Goal: Transaction & Acquisition: Purchase product/service

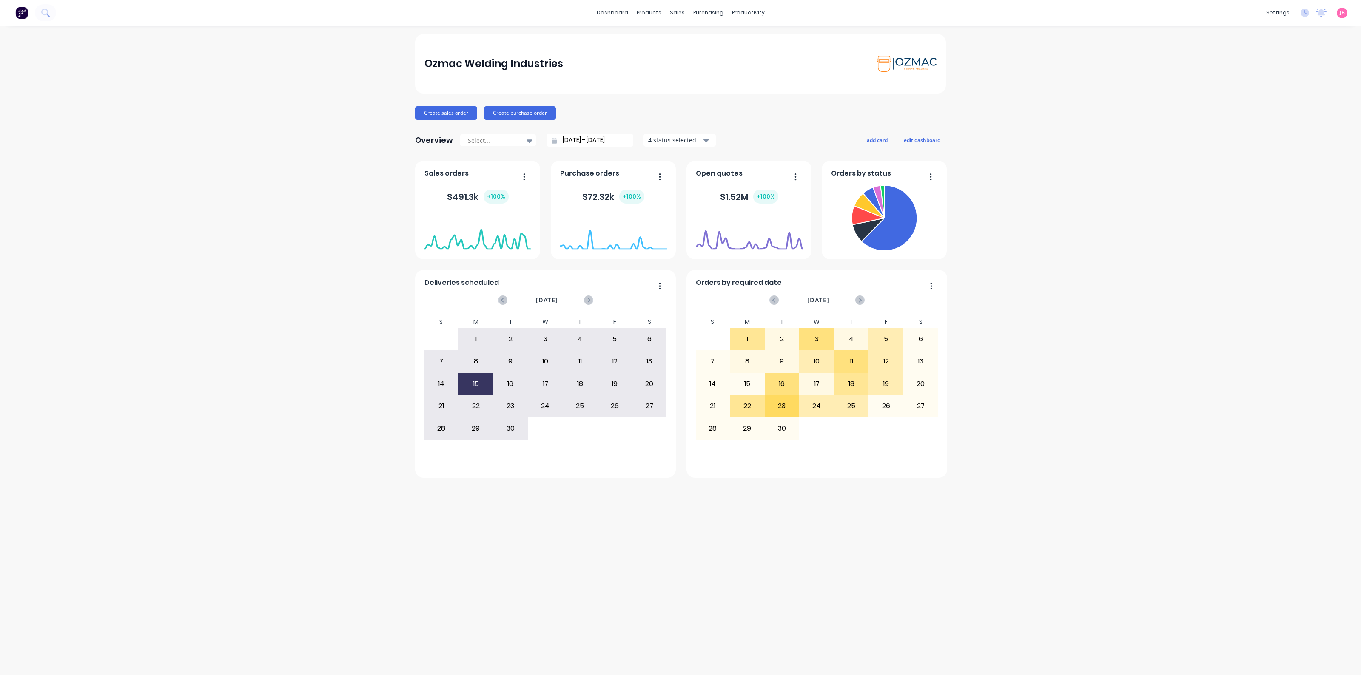
click at [1076, 245] on div "Ozmac Welding Industries Create sales order Create purchase order Overview Sele…" at bounding box center [680, 350] width 1361 height 633
click at [706, 34] on link "Purchase Orders" at bounding box center [744, 40] width 113 height 17
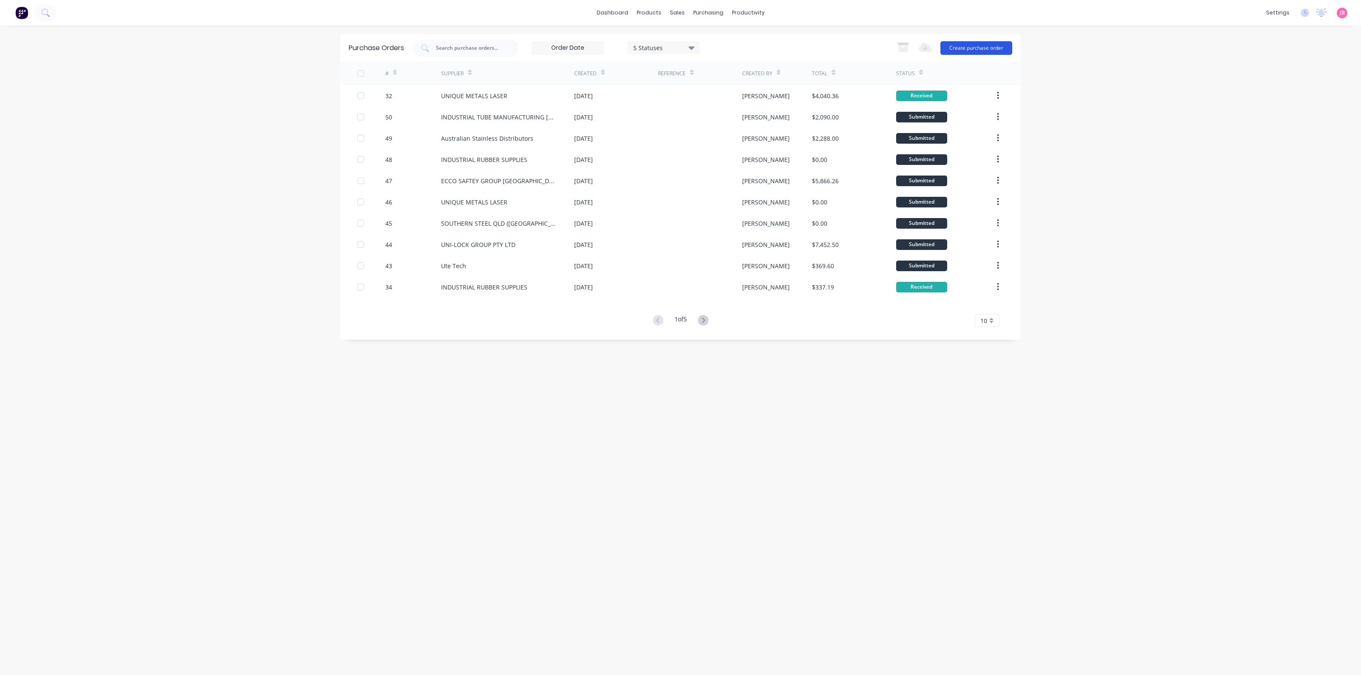
click at [980, 50] on button "Create purchase order" at bounding box center [976, 48] width 72 height 14
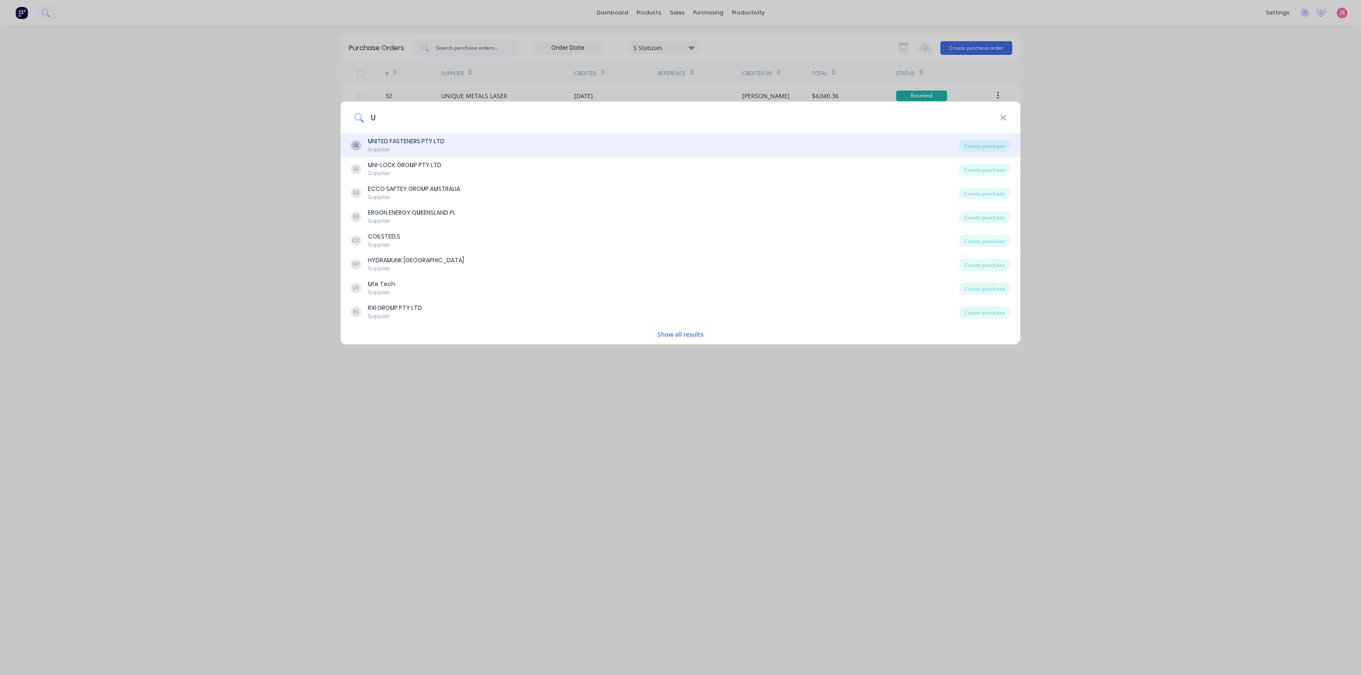
type input "U"
click at [386, 139] on div "U NITED FASTENERS PTY LTD" at bounding box center [406, 141] width 77 height 9
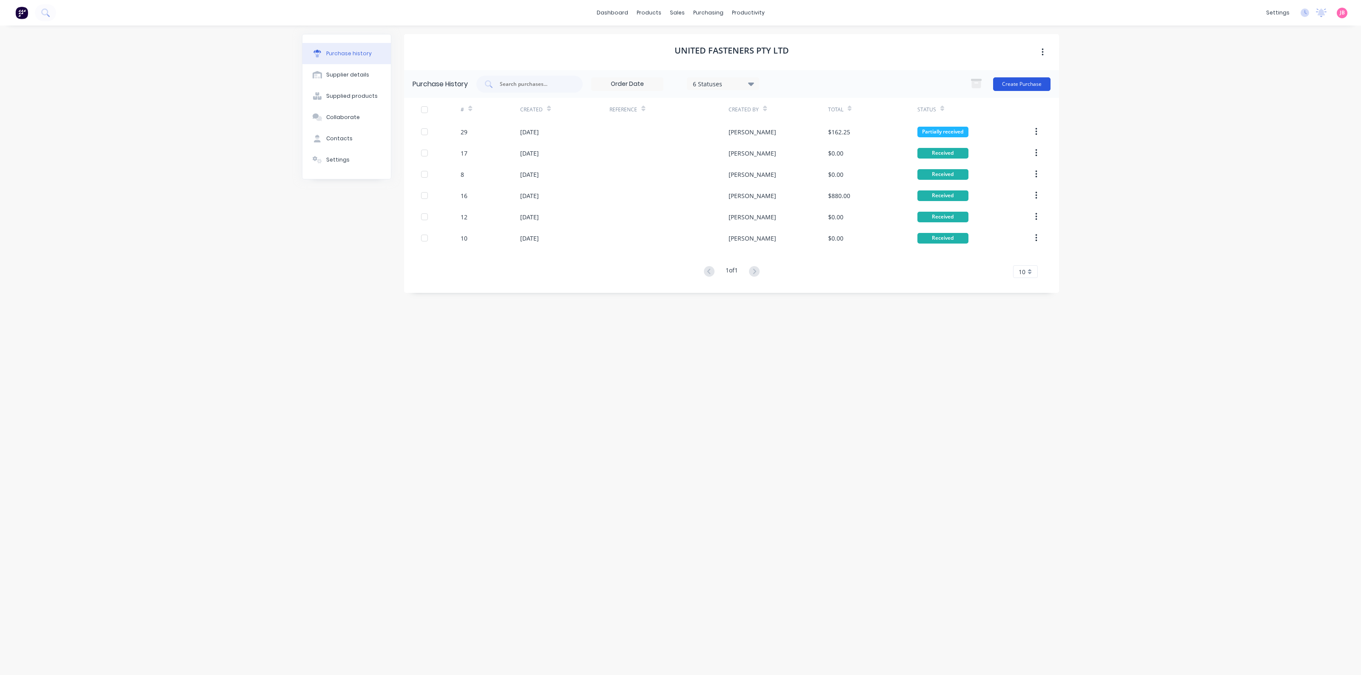
click at [1009, 84] on button "Create Purchase" at bounding box center [1021, 84] width 57 height 14
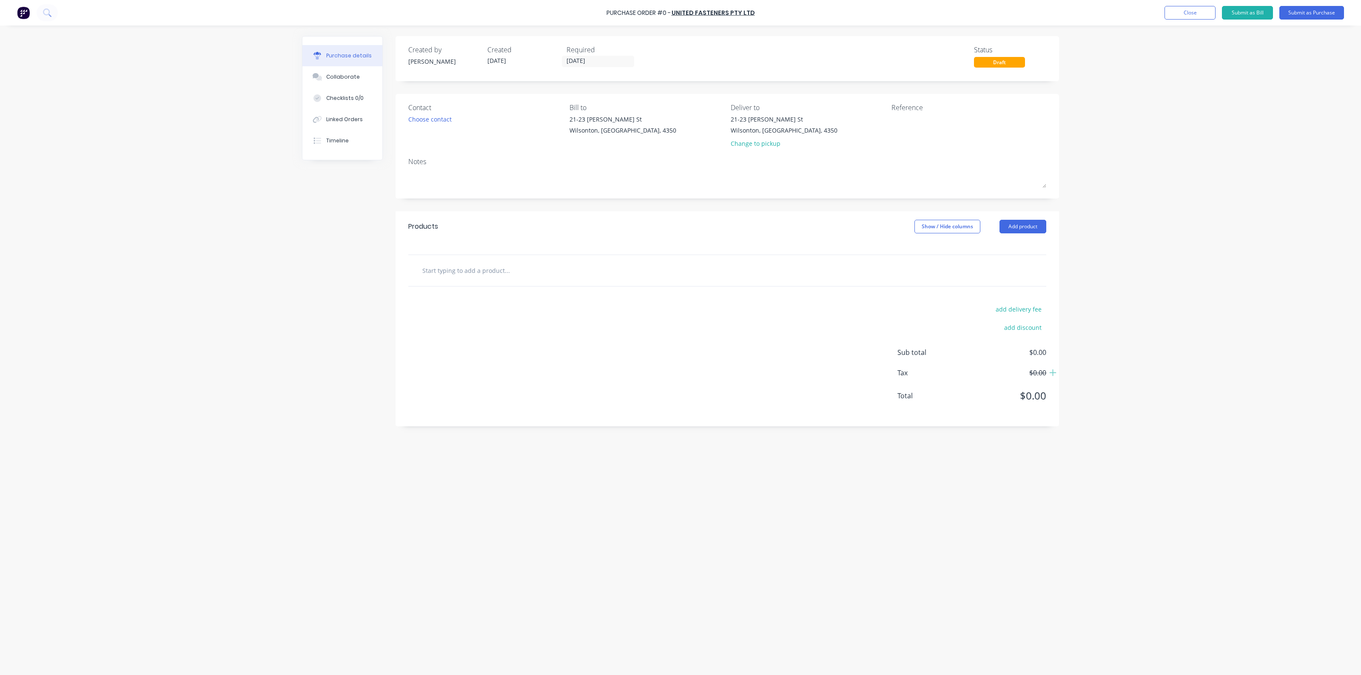
click at [711, 281] on div at bounding box center [727, 270] width 638 height 31
click at [441, 123] on div "Choose contact" at bounding box center [429, 119] width 43 height 9
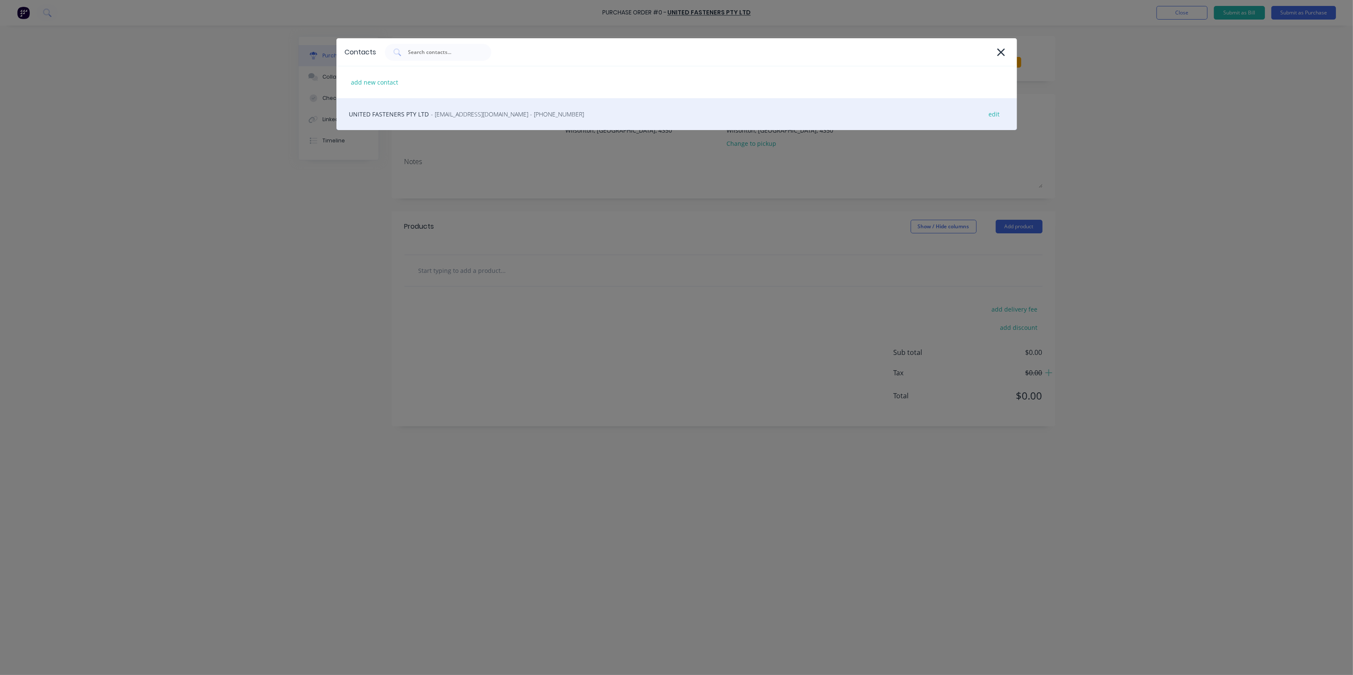
click at [443, 116] on span "- [EMAIL_ADDRESS][DOMAIN_NAME] - [PHONE_NUMBER]" at bounding box center [507, 114] width 153 height 9
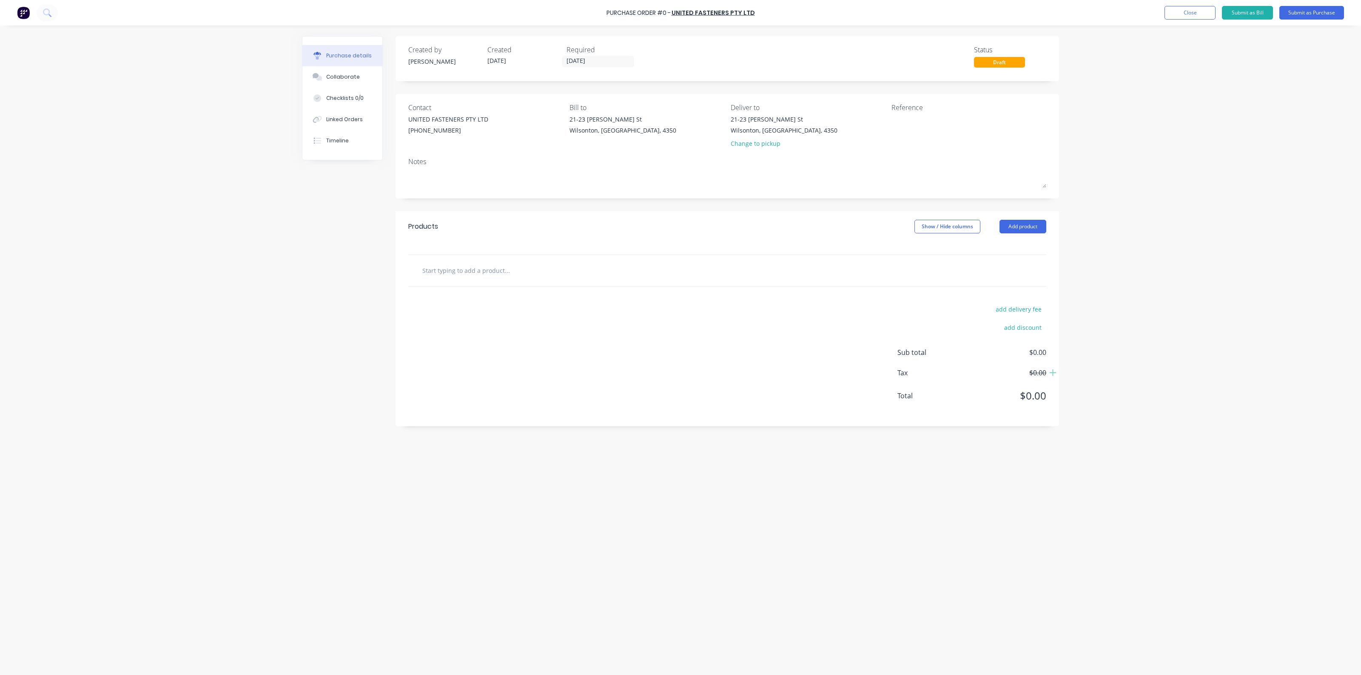
click at [473, 262] on div at bounding box center [727, 270] width 638 height 31
click at [502, 271] on input "text" at bounding box center [507, 270] width 170 height 17
click at [636, 198] on div "Contact UNITED FASTENERS PTY LTD [PHONE_NUMBER] Bill to [STREET_ADDRESS][PERSON…" at bounding box center [726, 146] width 663 height 105
click at [711, 268] on div "AS PER STEVES ORDER" at bounding box center [727, 270] width 624 height 17
click at [608, 283] on div "AS PER STEVES ORDER" at bounding box center [727, 270] width 638 height 31
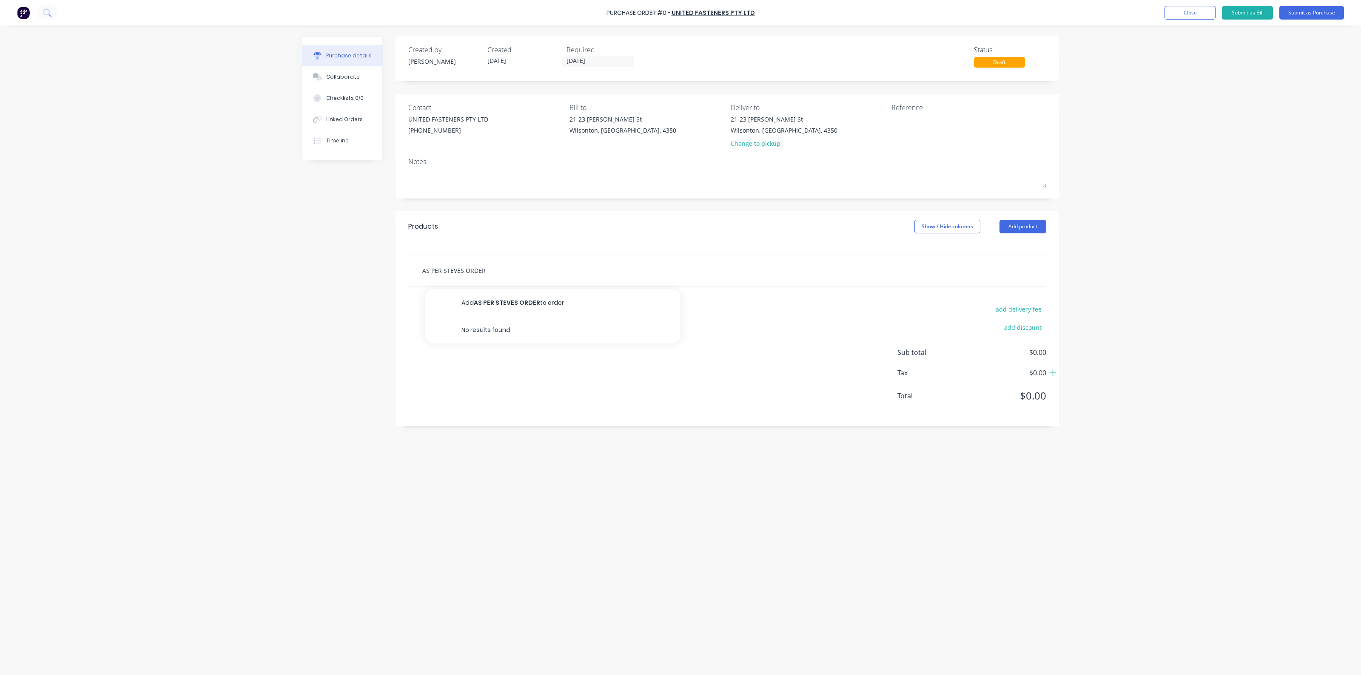
click at [484, 273] on input "AS PER STEVES ORDER" at bounding box center [507, 270] width 170 height 17
type input "AS PER [PERSON_NAME] ORDER [DATE]"
click at [574, 302] on button "Add AS PER [PERSON_NAME] ORDER [DATE] to order" at bounding box center [552, 302] width 255 height 27
click at [1296, 13] on button "Submit as Purchase" at bounding box center [1311, 13] width 65 height 14
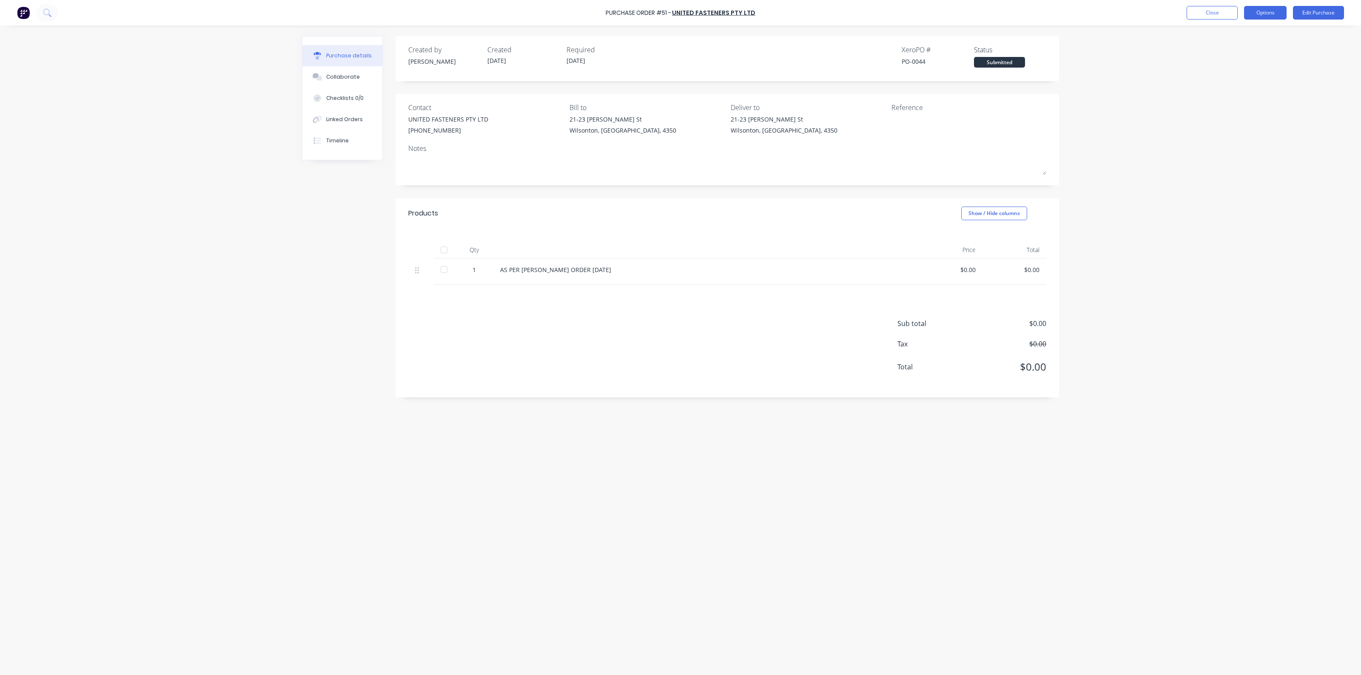
click at [1267, 10] on button "Options" at bounding box center [1265, 13] width 43 height 14
click at [1243, 36] on div "Print / Email" at bounding box center [1245, 34] width 65 height 12
click at [1241, 71] on div "Without pricing" at bounding box center [1245, 69] width 65 height 12
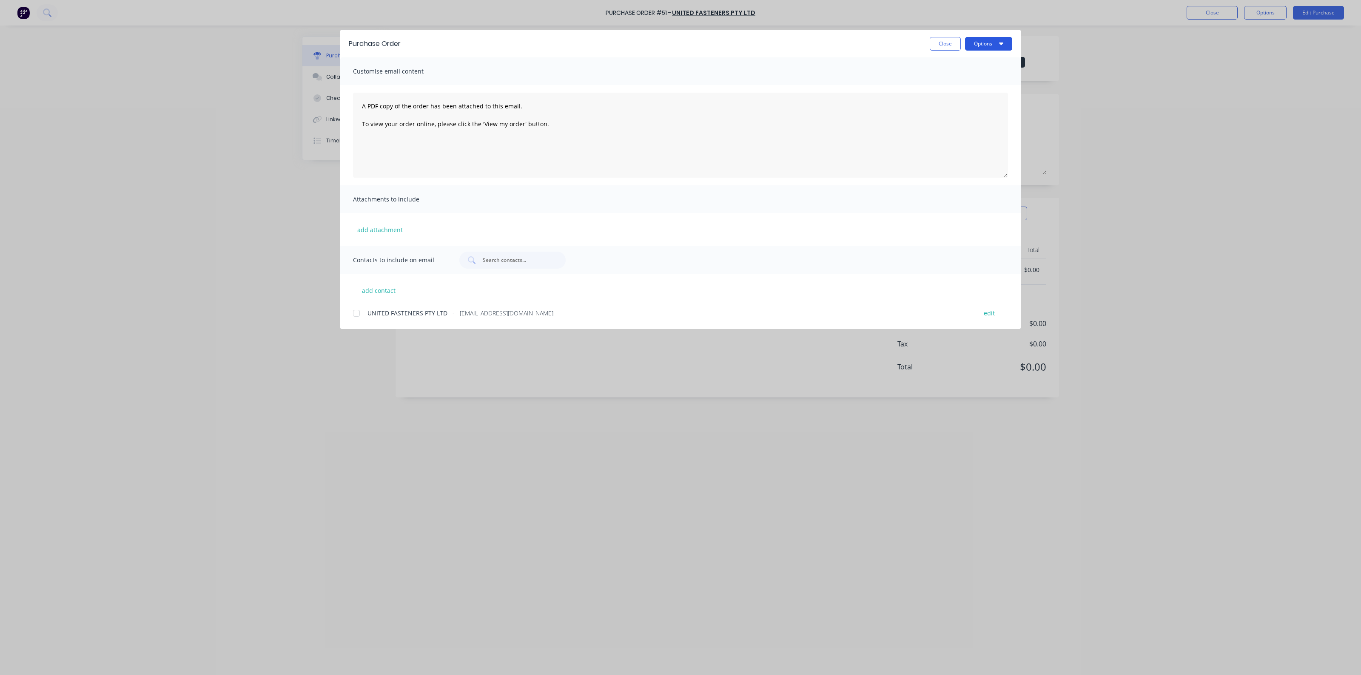
click at [974, 48] on button "Options" at bounding box center [988, 44] width 47 height 14
click at [968, 79] on div "Print" at bounding box center [971, 82] width 65 height 12
